Goal: Task Accomplishment & Management: Use online tool/utility

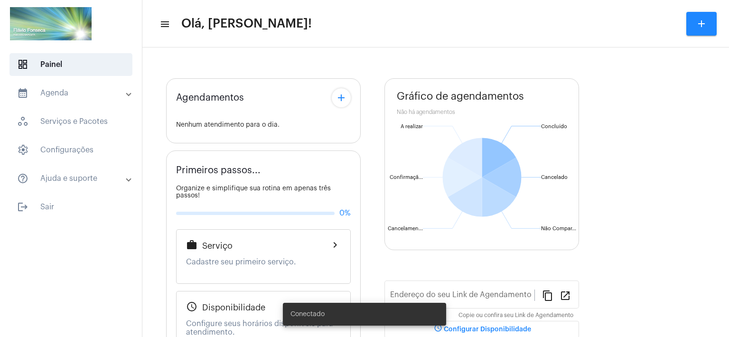
type input "[URL][DOMAIN_NAME]"
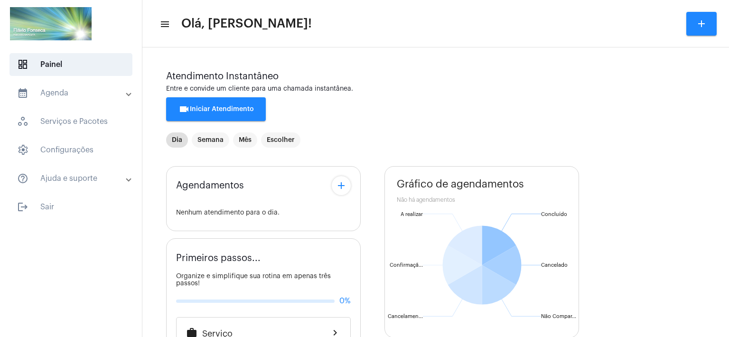
click at [367, 263] on div "Agendamentos add Nenhum atendimento para o dia. Primeiros passos... Organize e …" at bounding box center [435, 343] width 539 height 368
click at [232, 113] on button "videocam Iniciar Atendimento" at bounding box center [216, 109] width 100 height 24
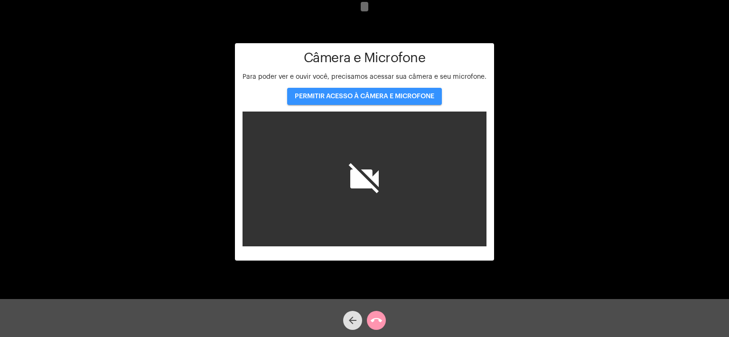
click at [354, 91] on button "PERMITIR ACESSO À CÂMERA E MICROFONE" at bounding box center [364, 96] width 155 height 17
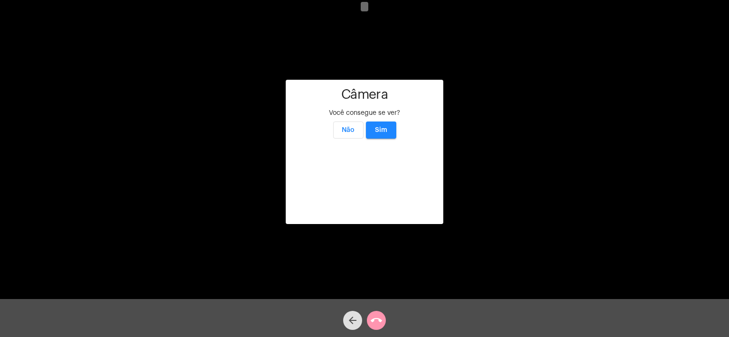
click at [383, 127] on span "Sim" at bounding box center [381, 130] width 12 height 7
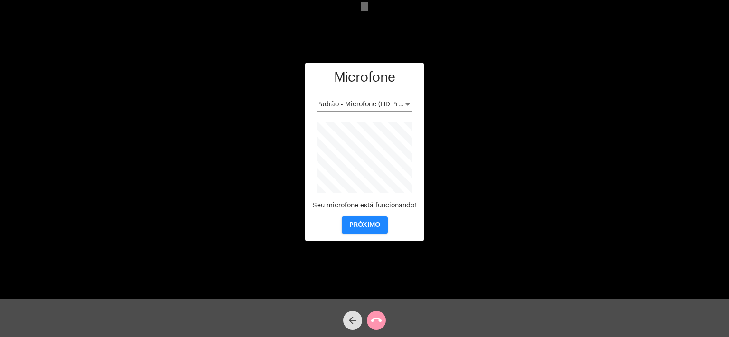
click at [376, 228] on button "PRÓXIMO" at bounding box center [365, 224] width 46 height 17
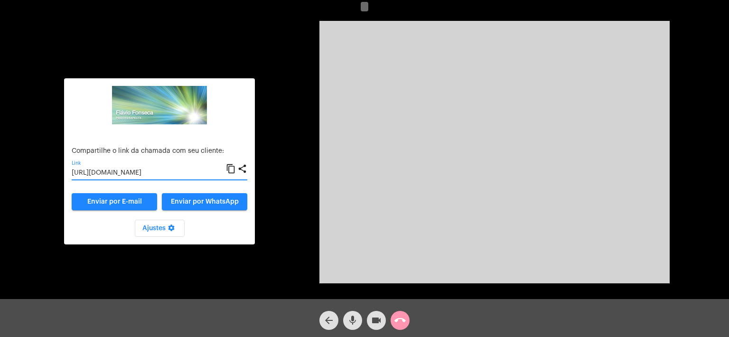
click at [139, 175] on input "[URL][DOMAIN_NAME]" at bounding box center [149, 173] width 154 height 8
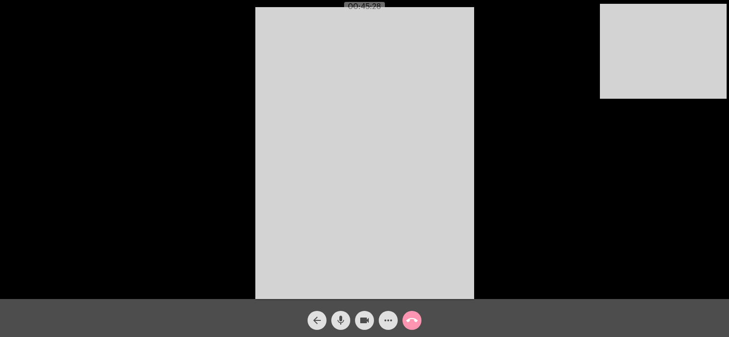
click at [414, 317] on mat-icon "call_end" at bounding box center [411, 320] width 11 height 11
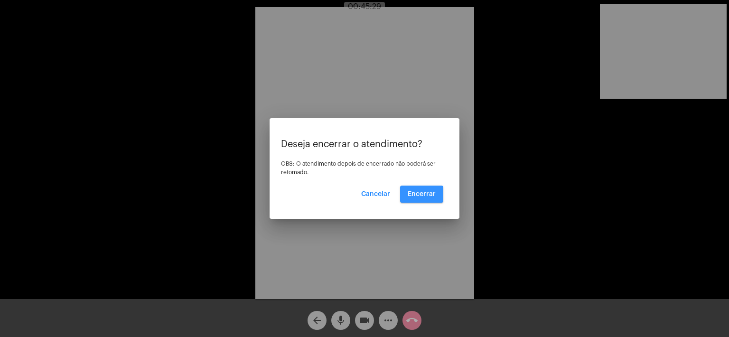
click at [421, 196] on span "Encerrar" at bounding box center [422, 194] width 28 height 7
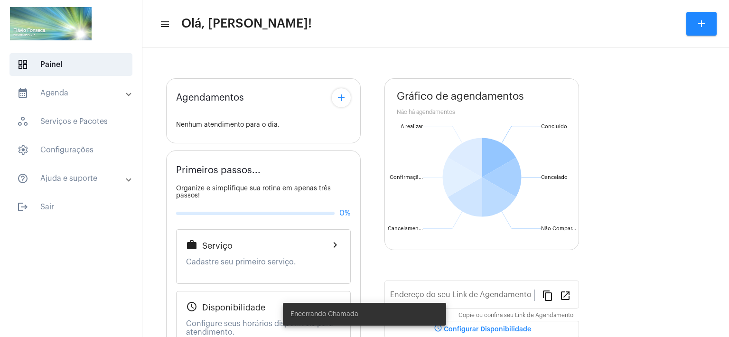
type input "[URL][DOMAIN_NAME]"
